Goal: Transaction & Acquisition: Purchase product/service

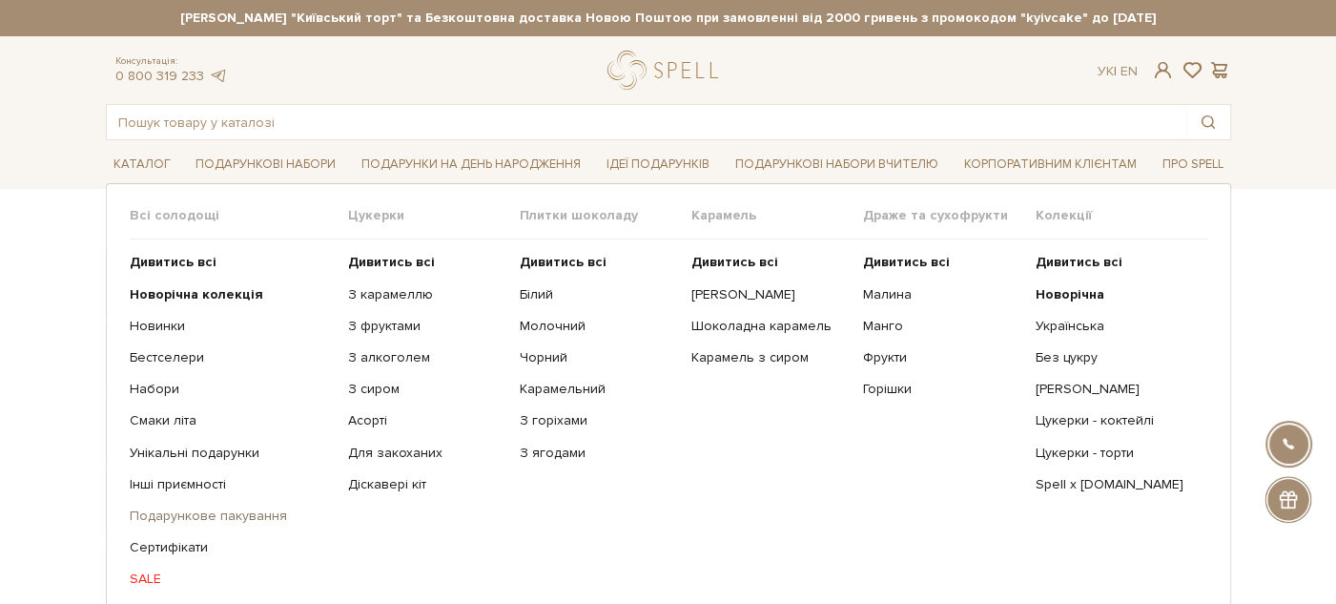
click at [168, 508] on link "Подарункове пакування" at bounding box center [232, 515] width 204 height 17
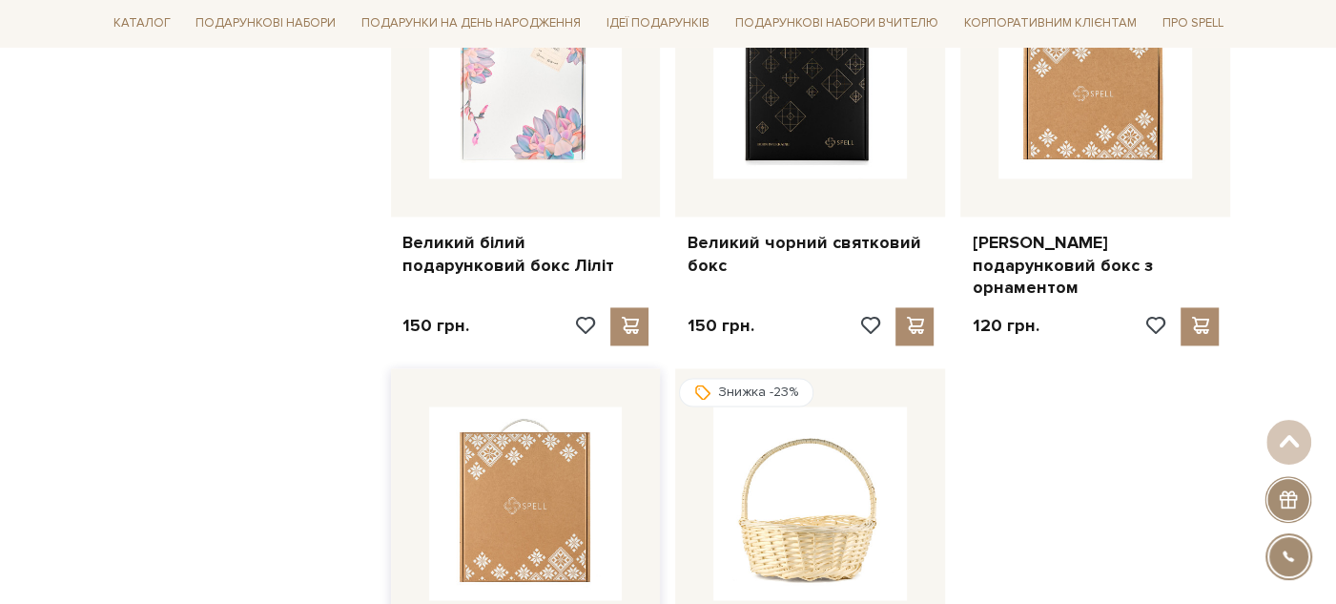
scroll to position [2331, 0]
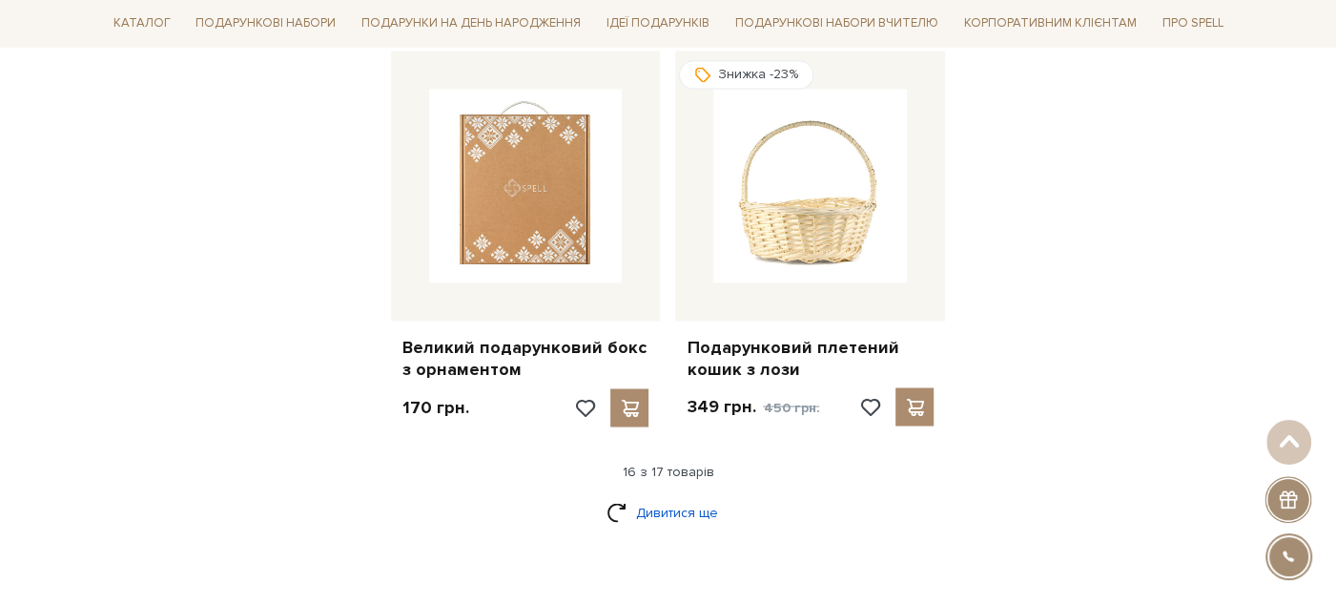
click at [676, 495] on link "Дивитися ще" at bounding box center [669, 511] width 124 height 33
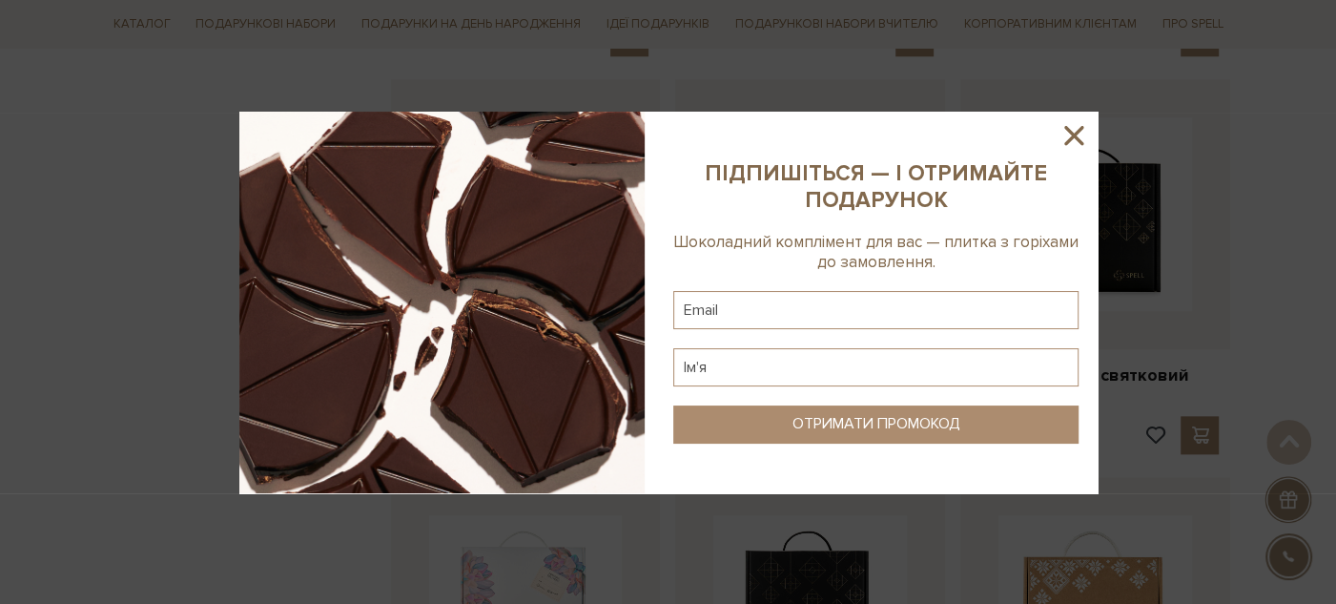
scroll to position [1271, 0]
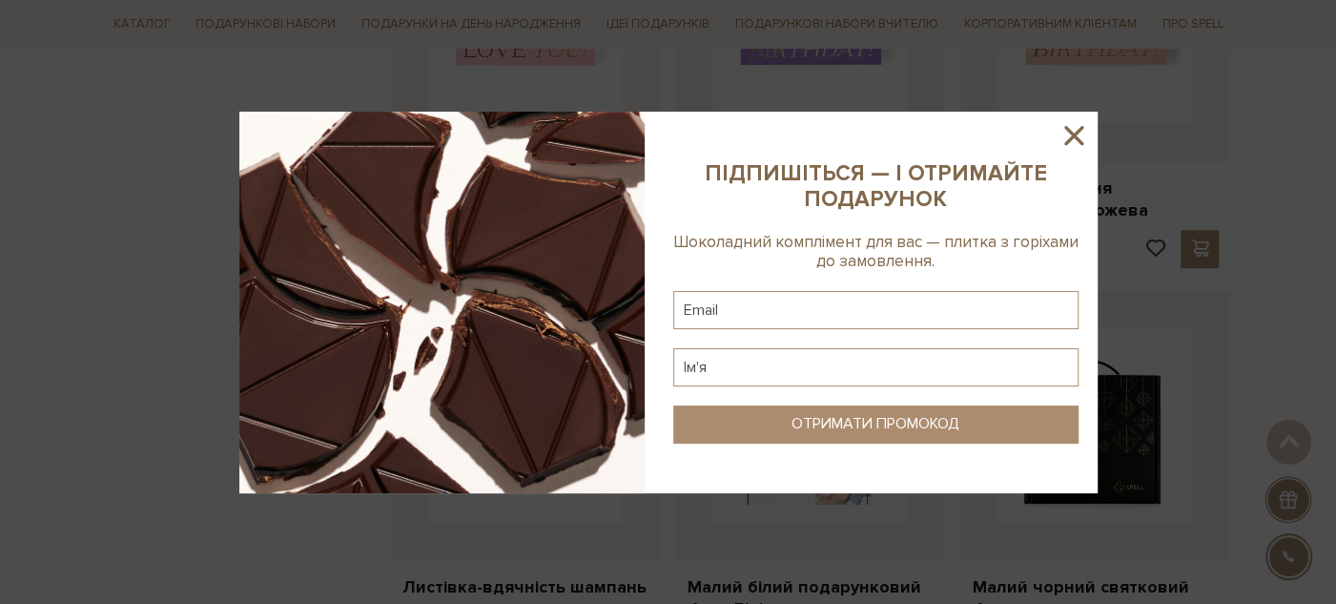
drag, startPoint x: 1068, startPoint y: 137, endPoint x: 1059, endPoint y: 143, distance: 10.3
click at [1069, 137] on icon at bounding box center [1074, 135] width 32 height 32
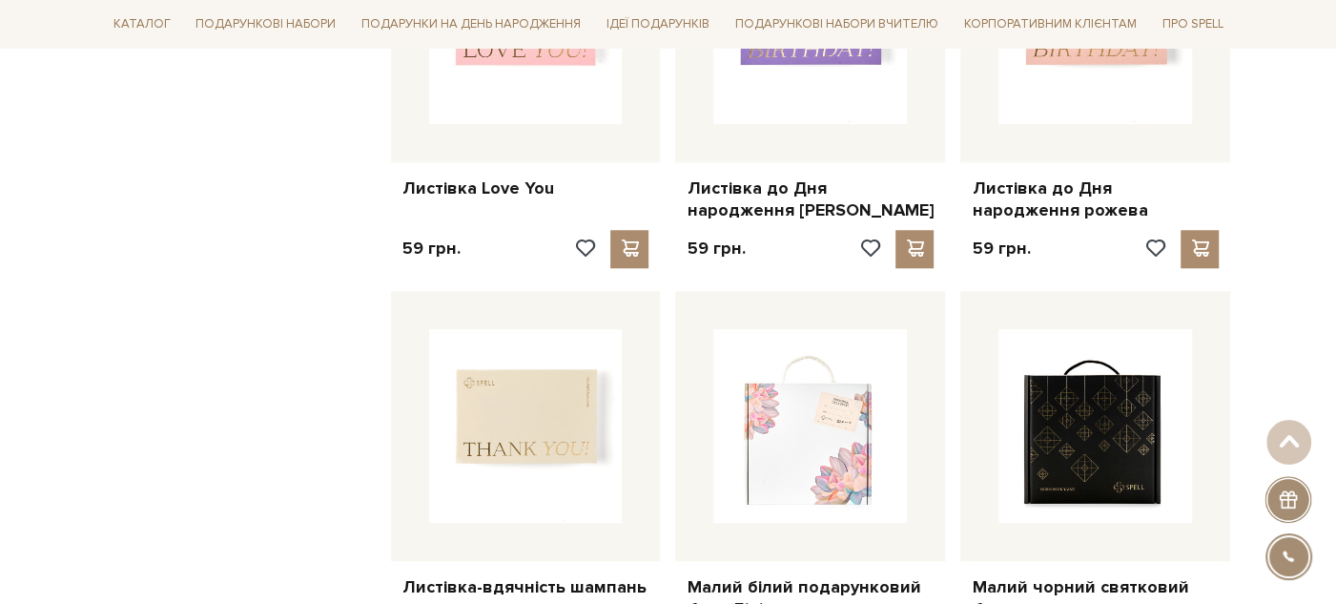
scroll to position [1800, 0]
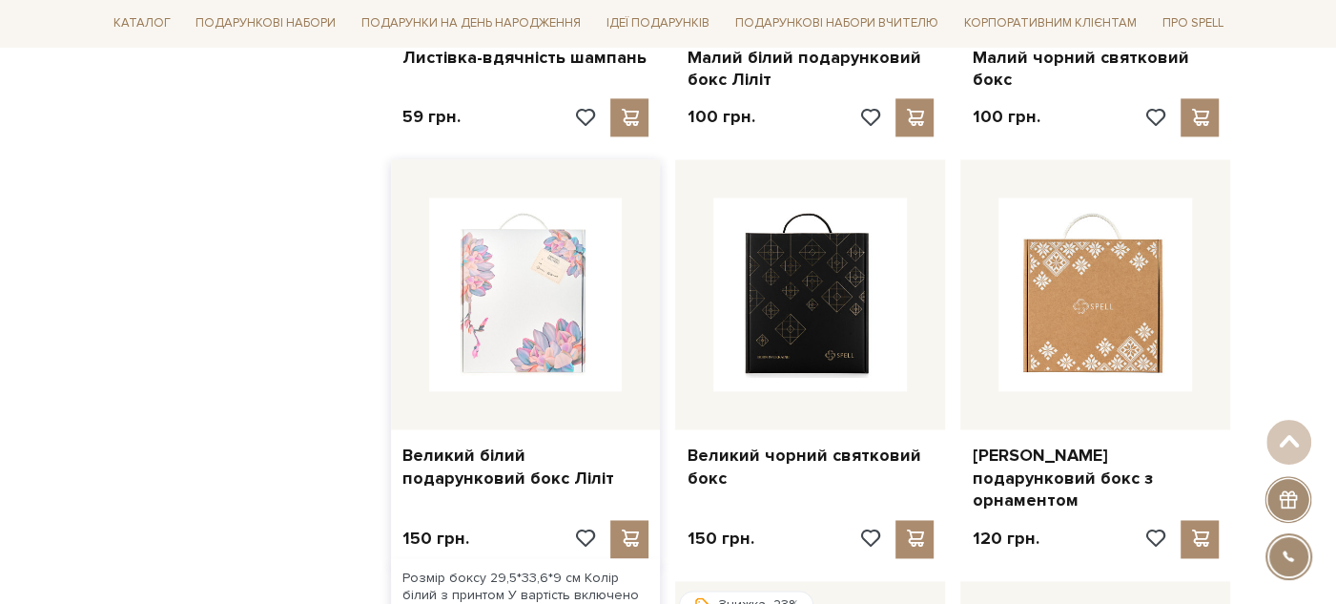
click at [580, 235] on img at bounding box center [526, 294] width 194 height 194
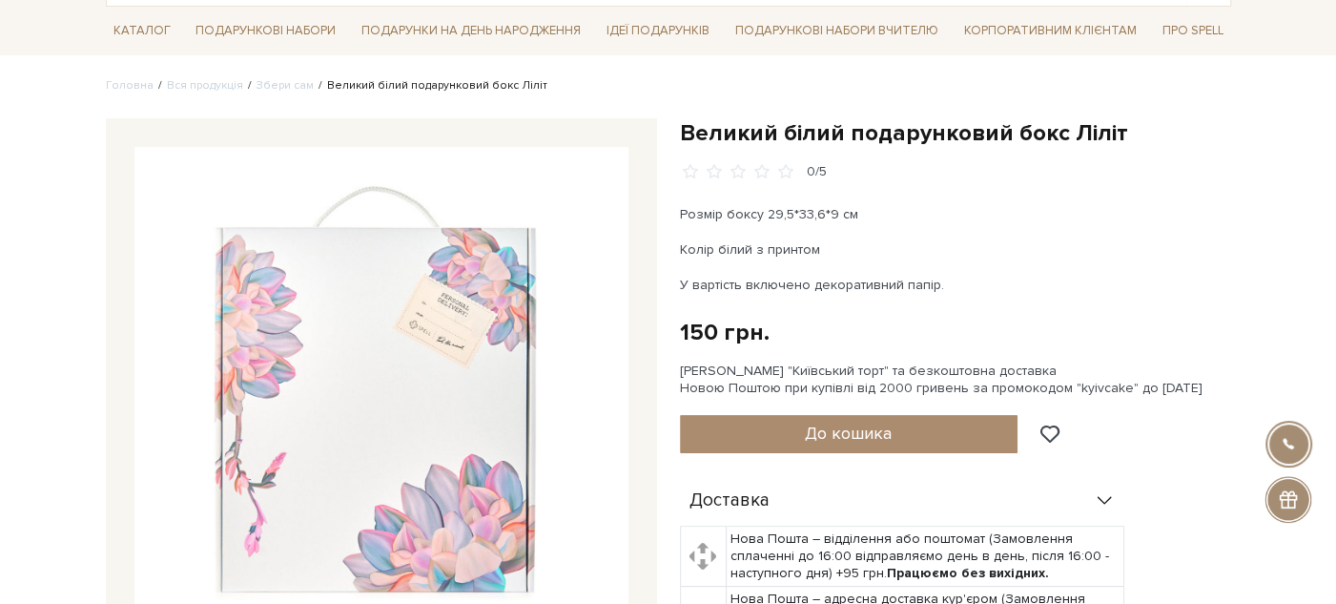
scroll to position [172, 0]
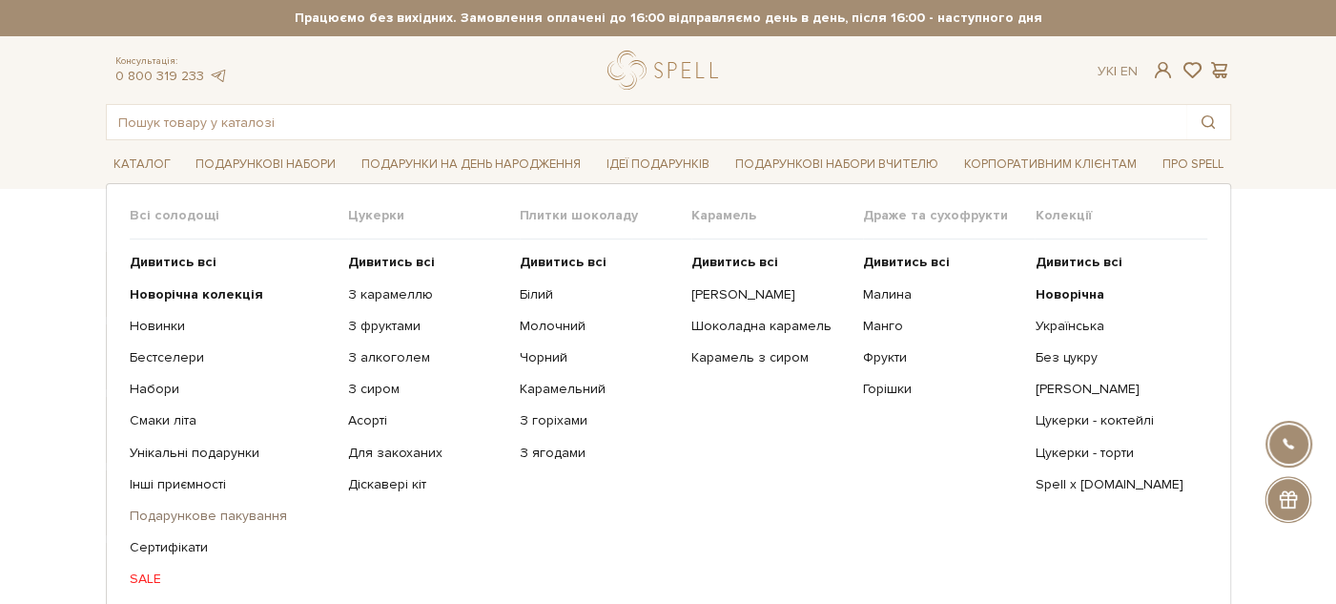
click at [184, 514] on link "Подарункове пакування" at bounding box center [232, 515] width 204 height 17
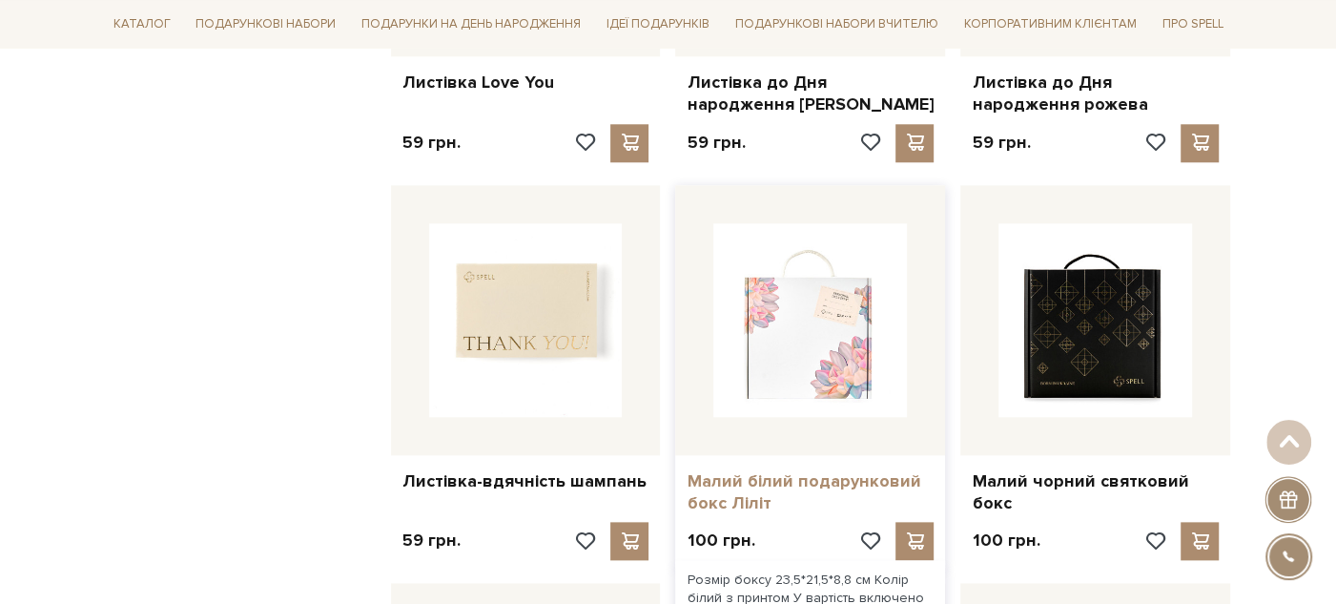
scroll to position [1483, 0]
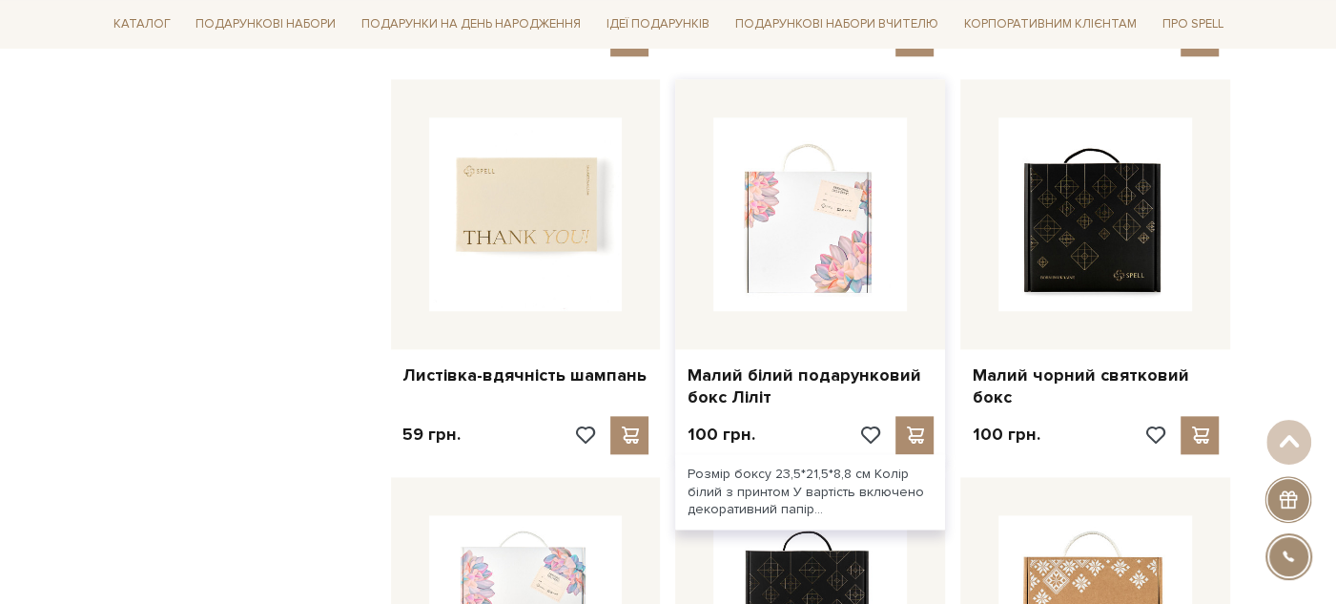
click at [807, 192] on img at bounding box center [810, 214] width 194 height 194
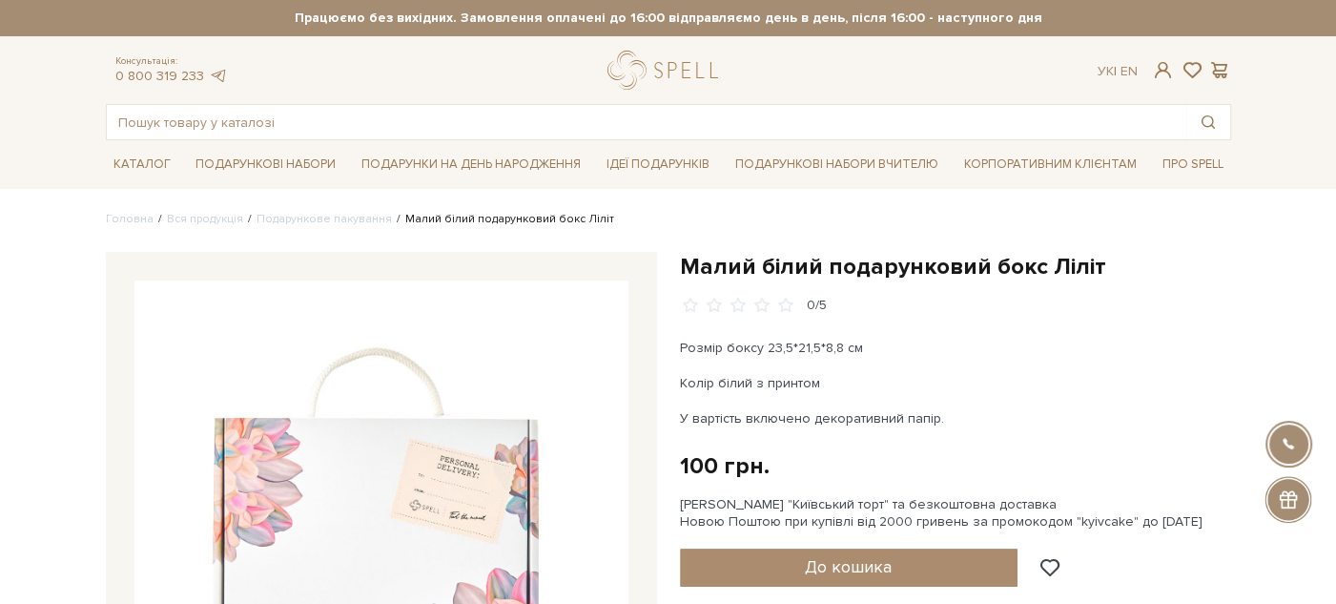
scroll to position [106, 0]
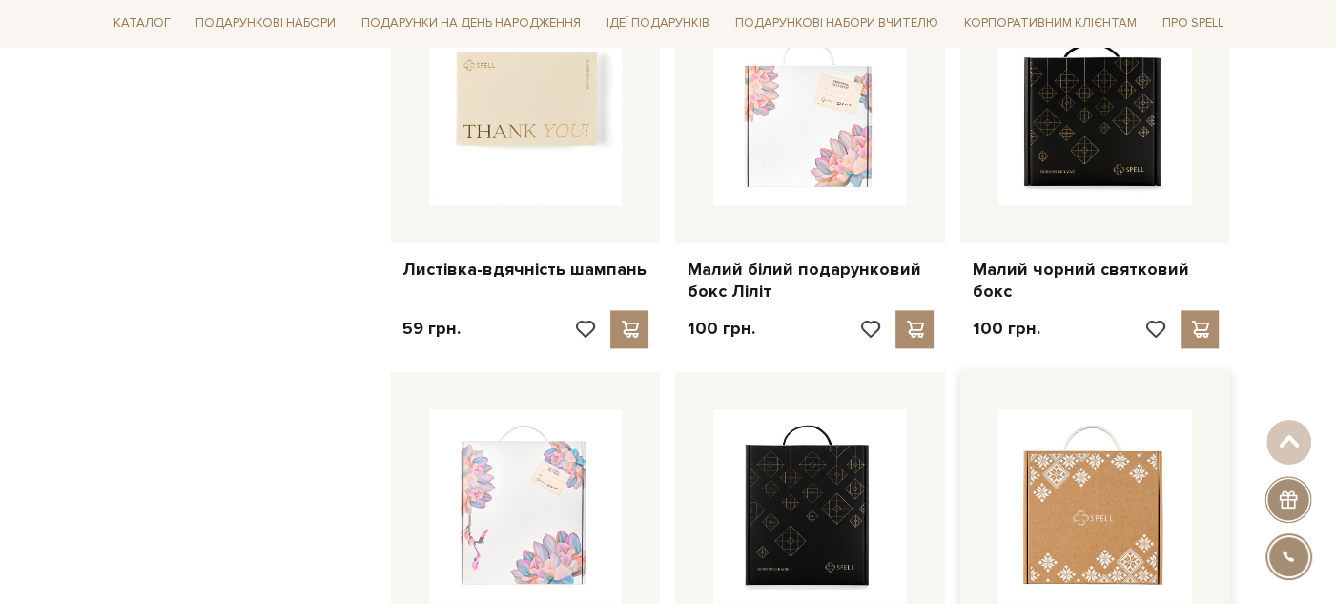
scroll to position [1907, 0]
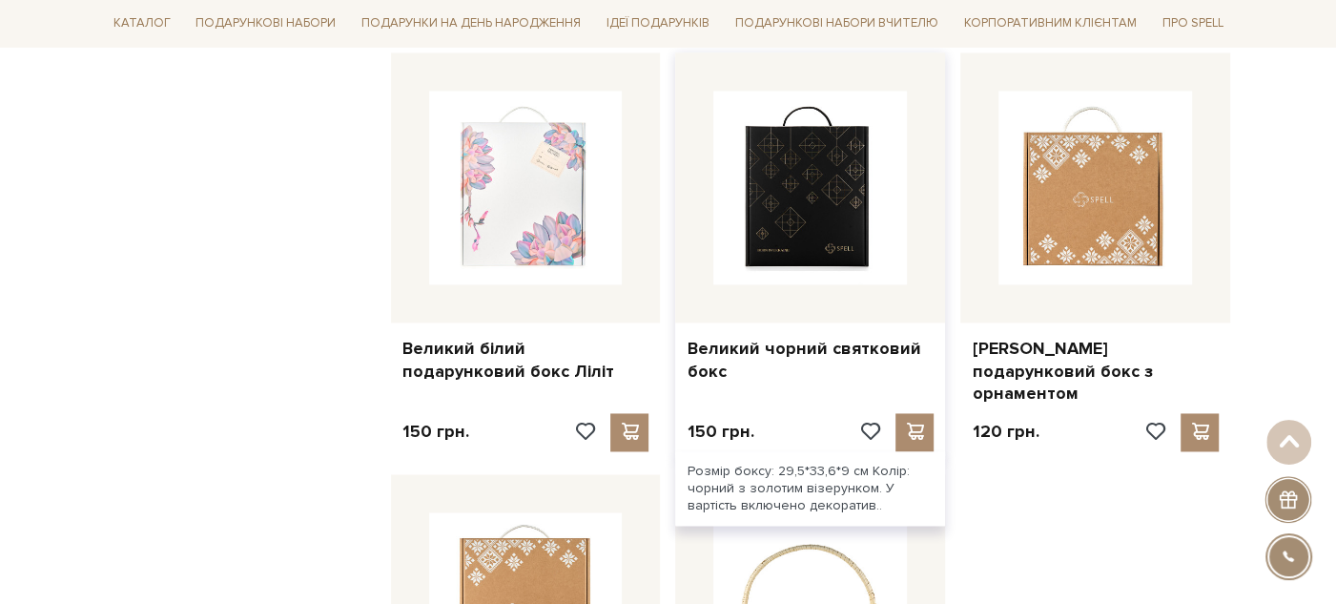
click at [841, 189] on img at bounding box center [810, 188] width 194 height 194
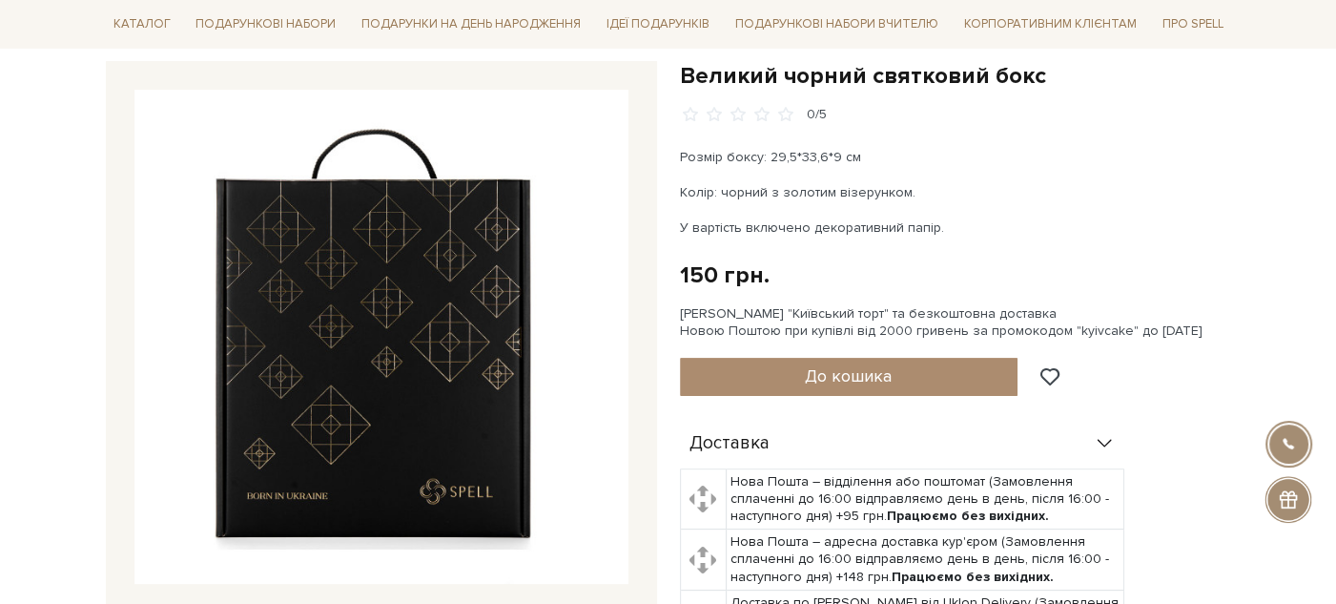
scroll to position [168, 0]
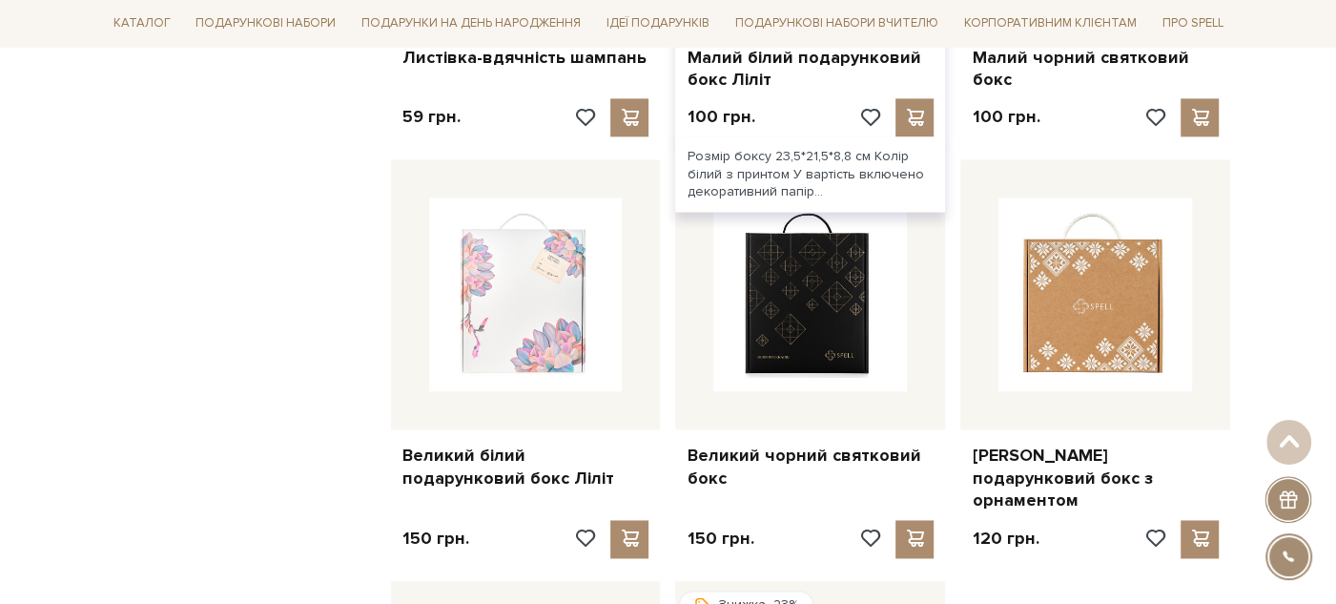
scroll to position [1483, 0]
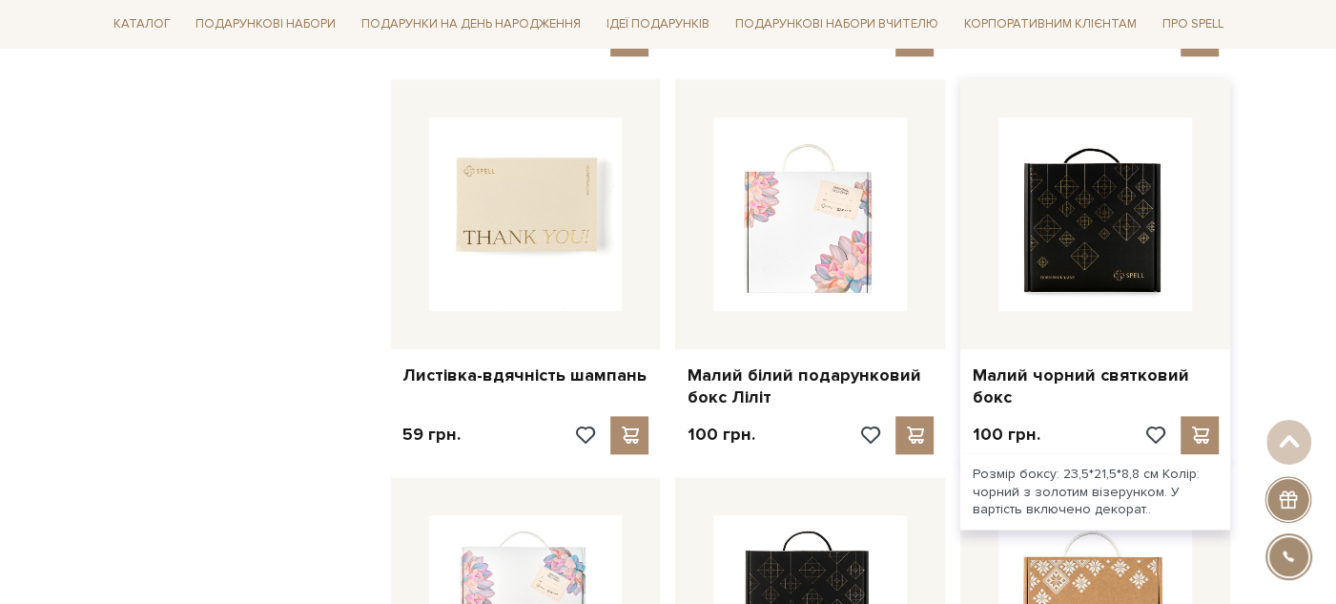
click at [1164, 216] on img at bounding box center [1095, 214] width 194 height 194
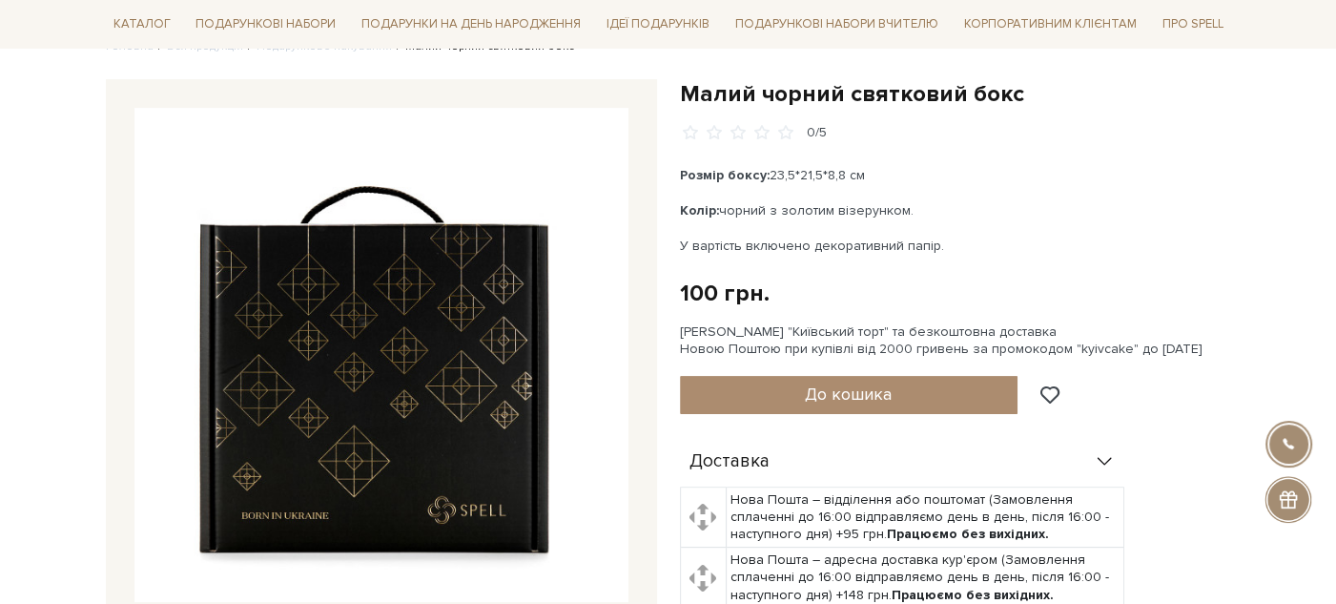
scroll to position [165, 0]
